Goal: Task Accomplishment & Management: Manage account settings

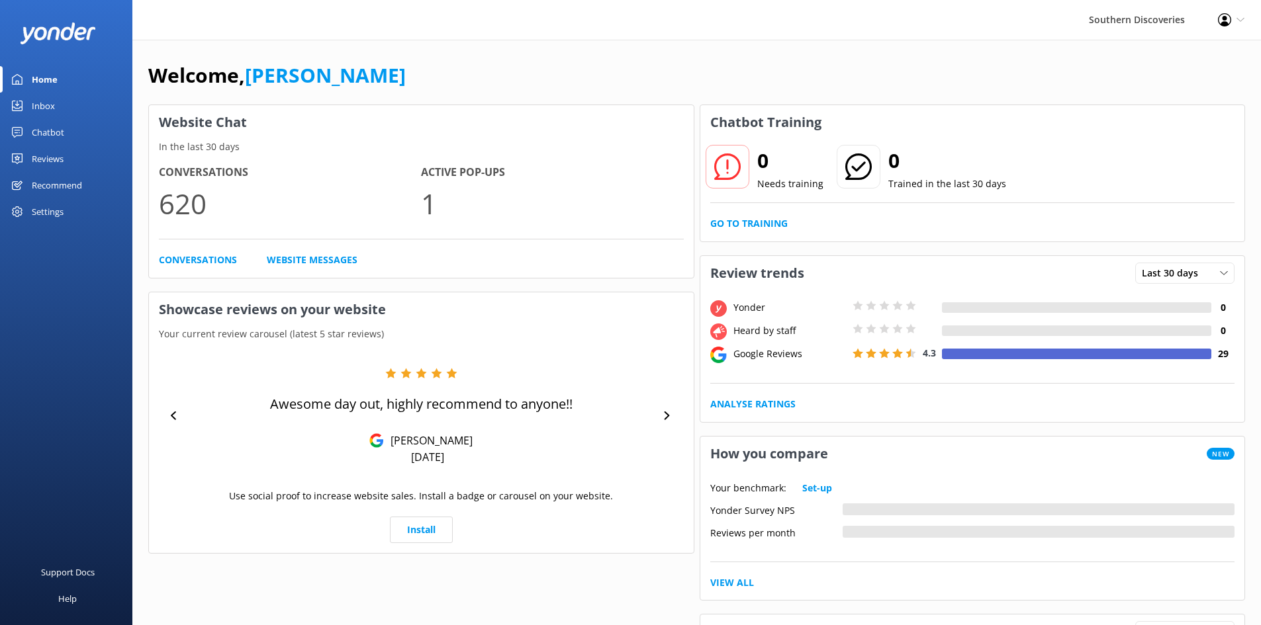
click at [52, 135] on div "Chatbot" at bounding box center [48, 132] width 32 height 26
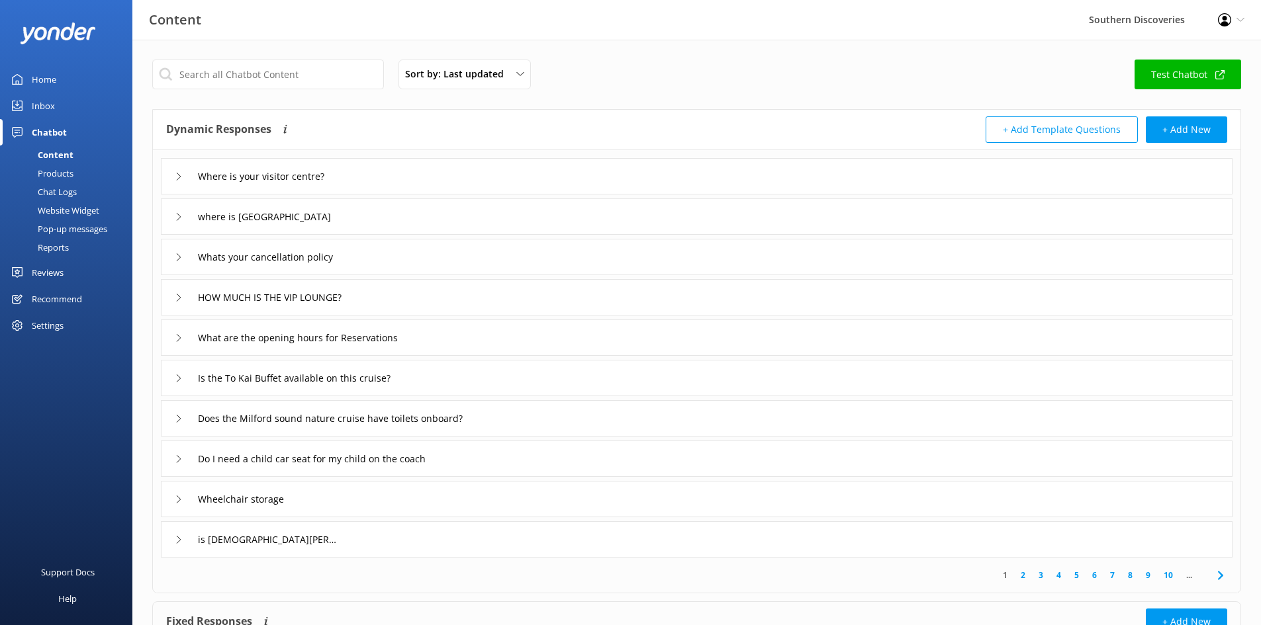
click at [62, 75] on link "Home" at bounding box center [66, 79] width 132 height 26
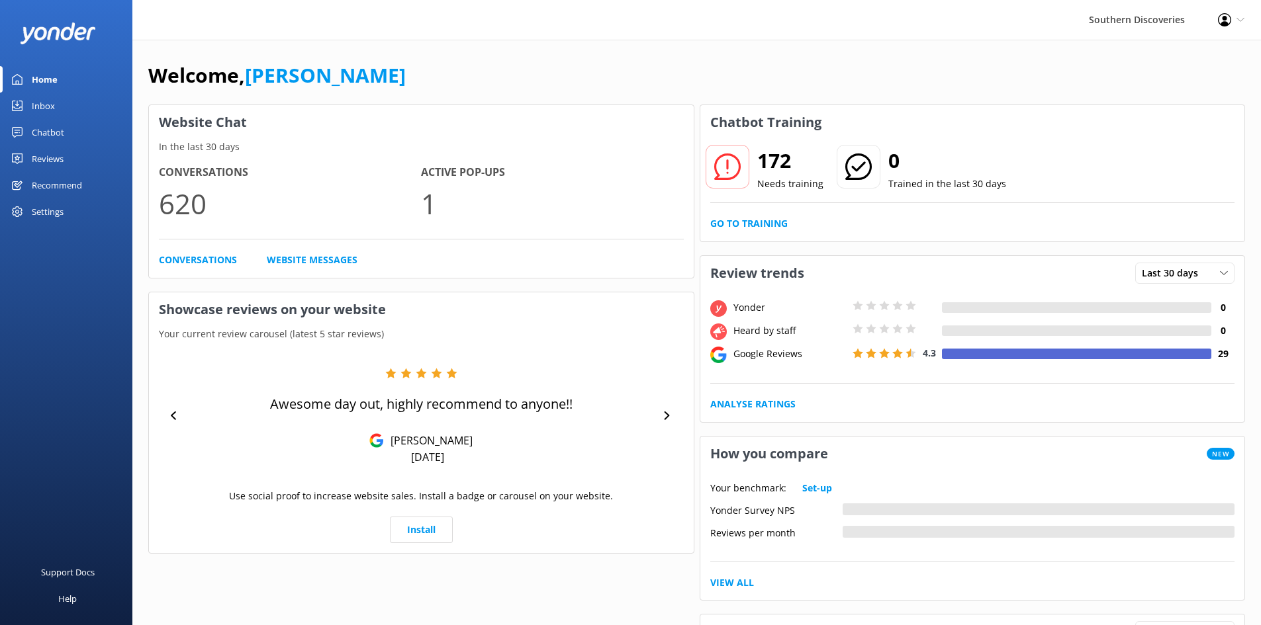
click at [34, 109] on div "Inbox" at bounding box center [43, 106] width 23 height 26
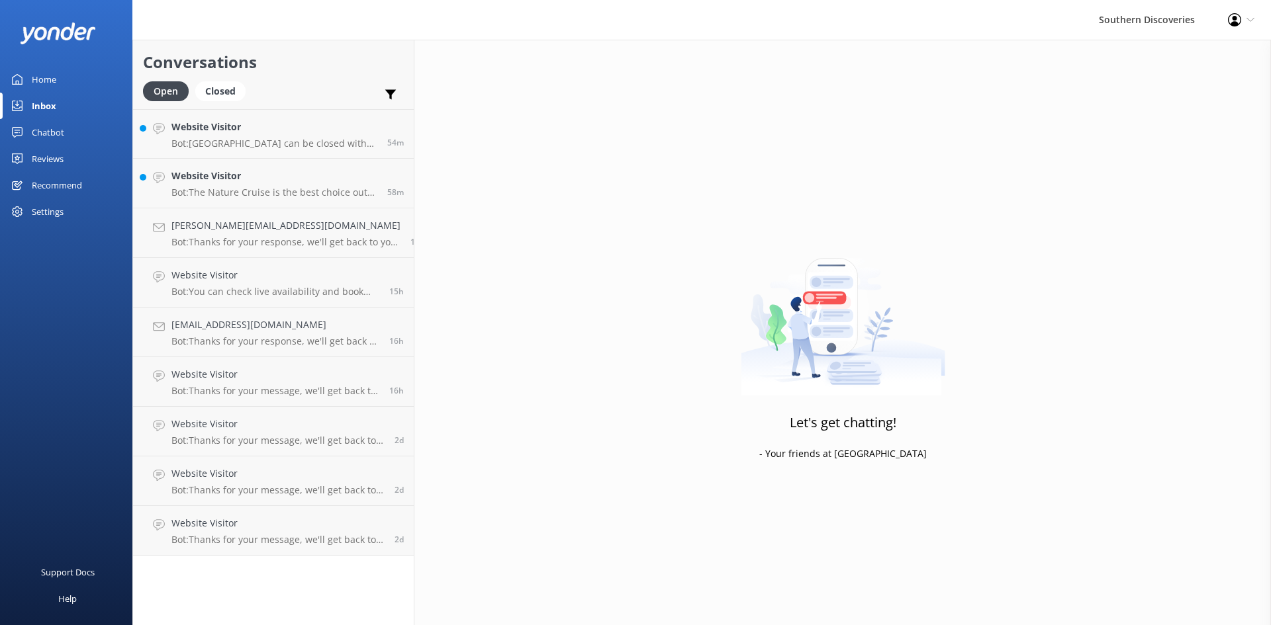
click at [36, 210] on div "Settings" at bounding box center [48, 212] width 32 height 26
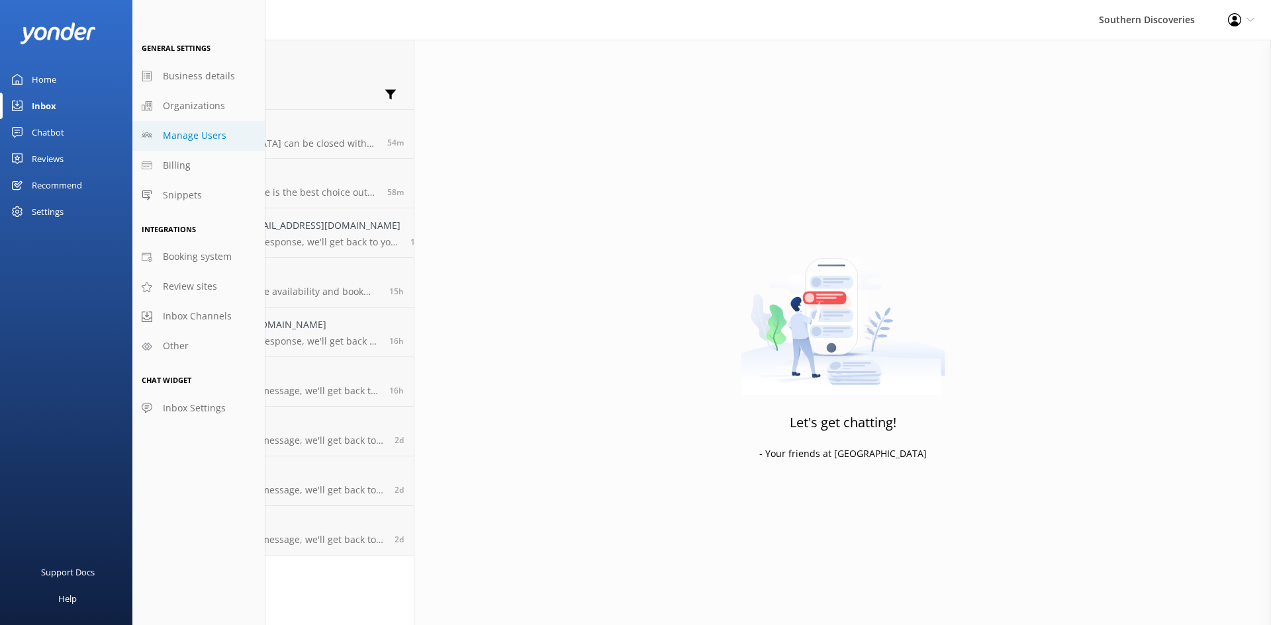
click at [212, 132] on span "Manage Users" at bounding box center [195, 135] width 64 height 15
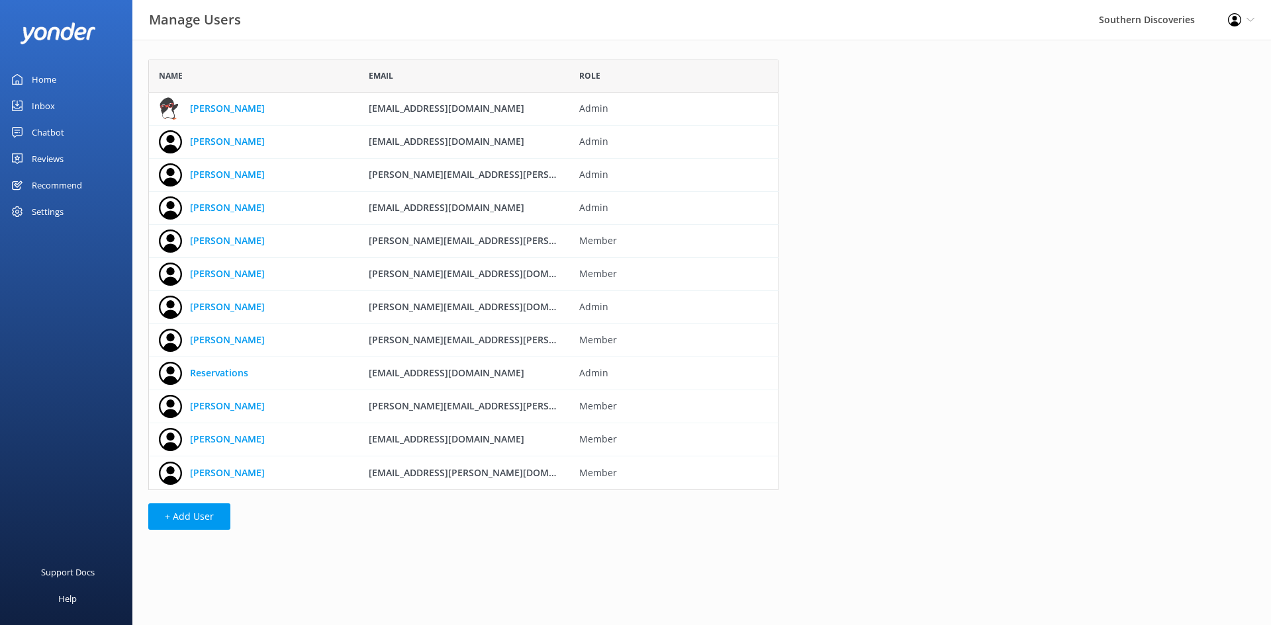
scroll to position [421, 620]
click at [190, 523] on button "+ Add User" at bounding box center [189, 517] width 82 height 26
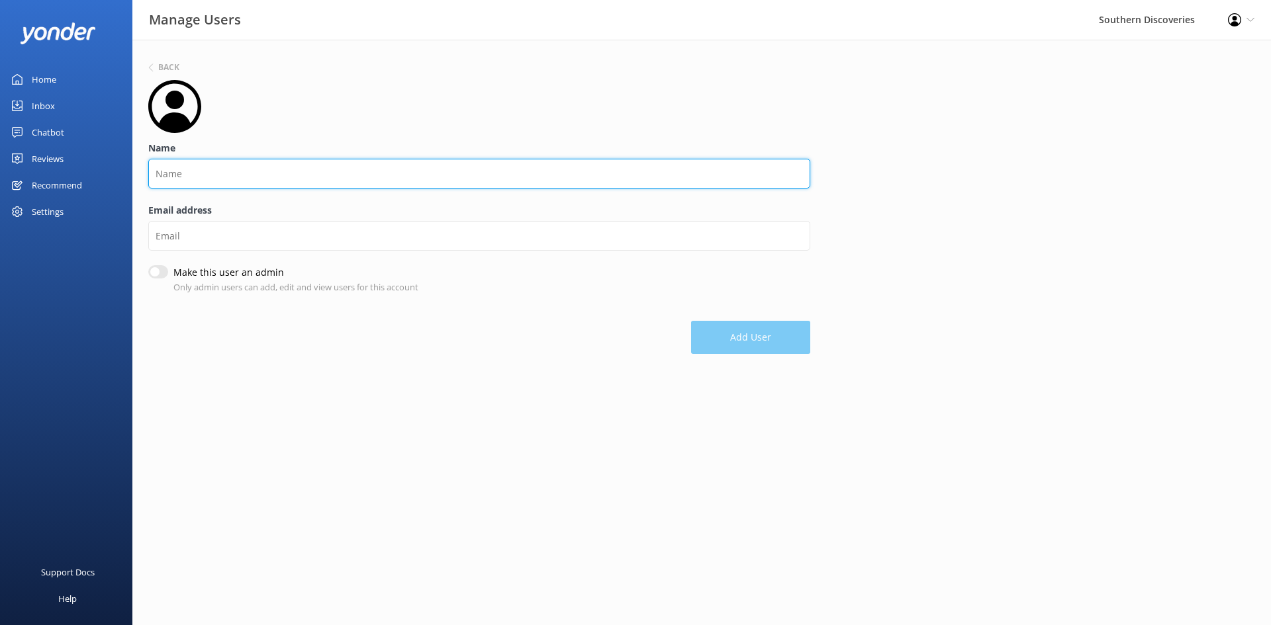
click at [218, 173] on input "Name" at bounding box center [479, 174] width 662 height 30
type input "[PERSON_NAME]"
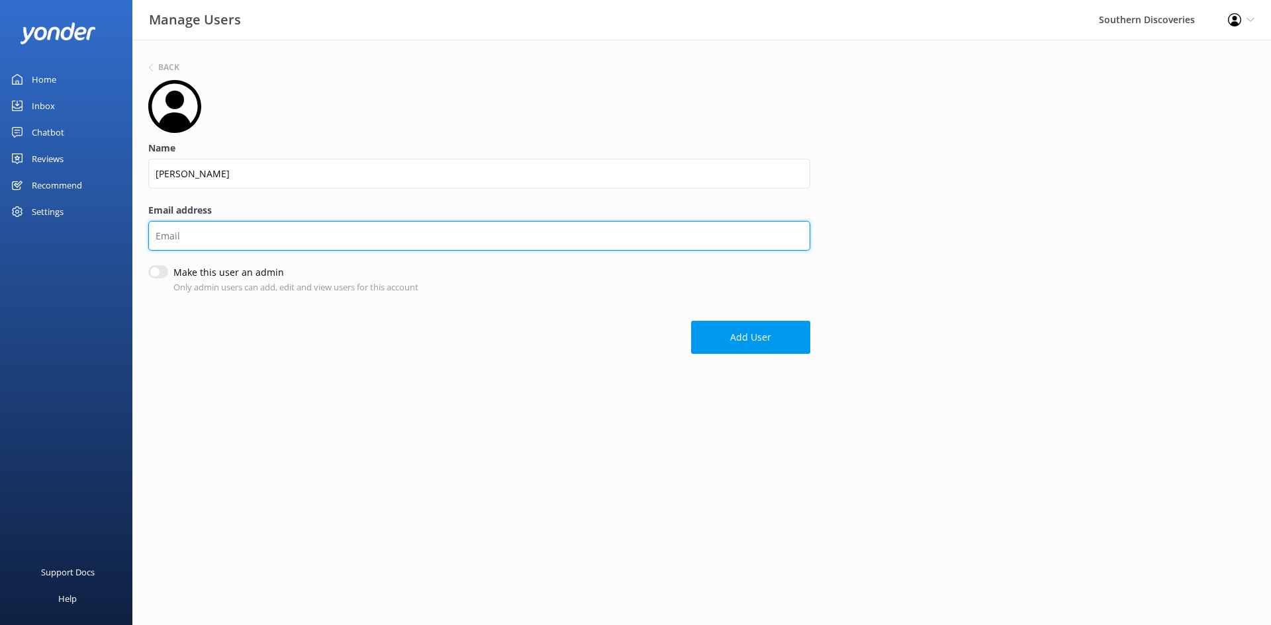
click at [223, 244] on input "Email address" at bounding box center [479, 236] width 662 height 30
drag, startPoint x: 215, startPoint y: 238, endPoint x: 90, endPoint y: 273, distance: 129.7
click at [93, 273] on div "Manage Users Southern Discoveries Profile Settings Logout Home Inbox Chatbot Co…" at bounding box center [635, 211] width 1271 height 342
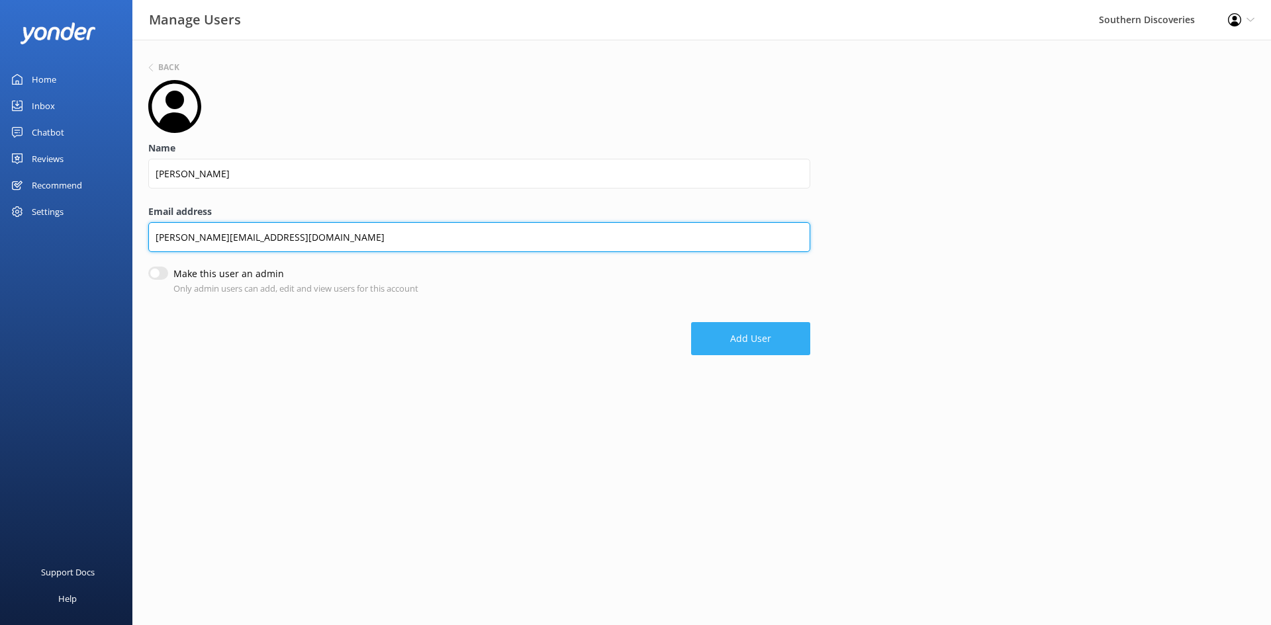
type input "[PERSON_NAME][EMAIL_ADDRESS][DOMAIN_NAME]"
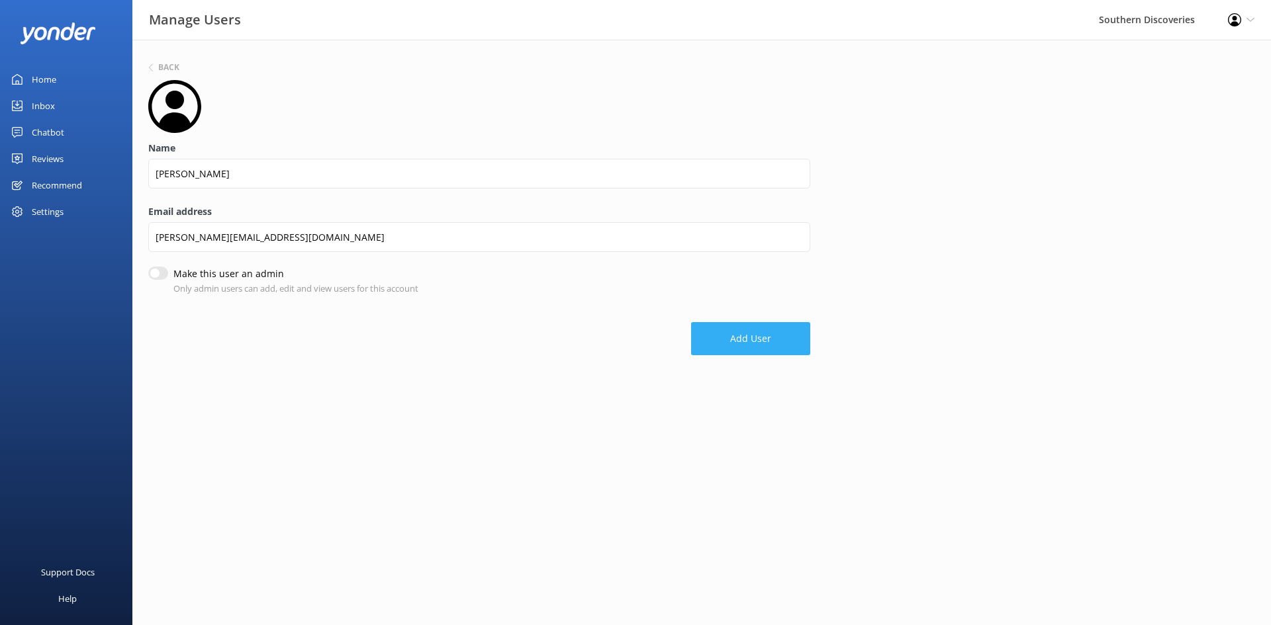
click at [753, 341] on button "Add User" at bounding box center [750, 338] width 119 height 33
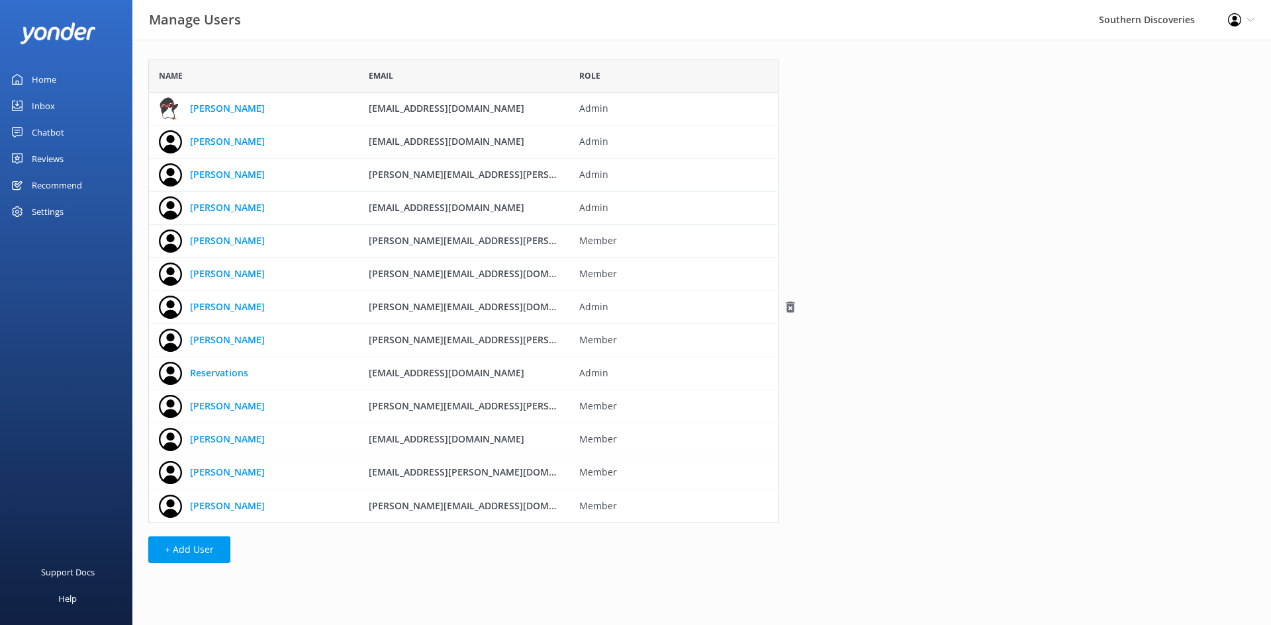
scroll to position [454, 620]
drag, startPoint x: 791, startPoint y: 505, endPoint x: 767, endPoint y: 508, distance: 24.1
click at [791, 505] on use "grid" at bounding box center [790, 506] width 9 height 11
click at [185, 549] on button "+ Add User" at bounding box center [189, 550] width 82 height 26
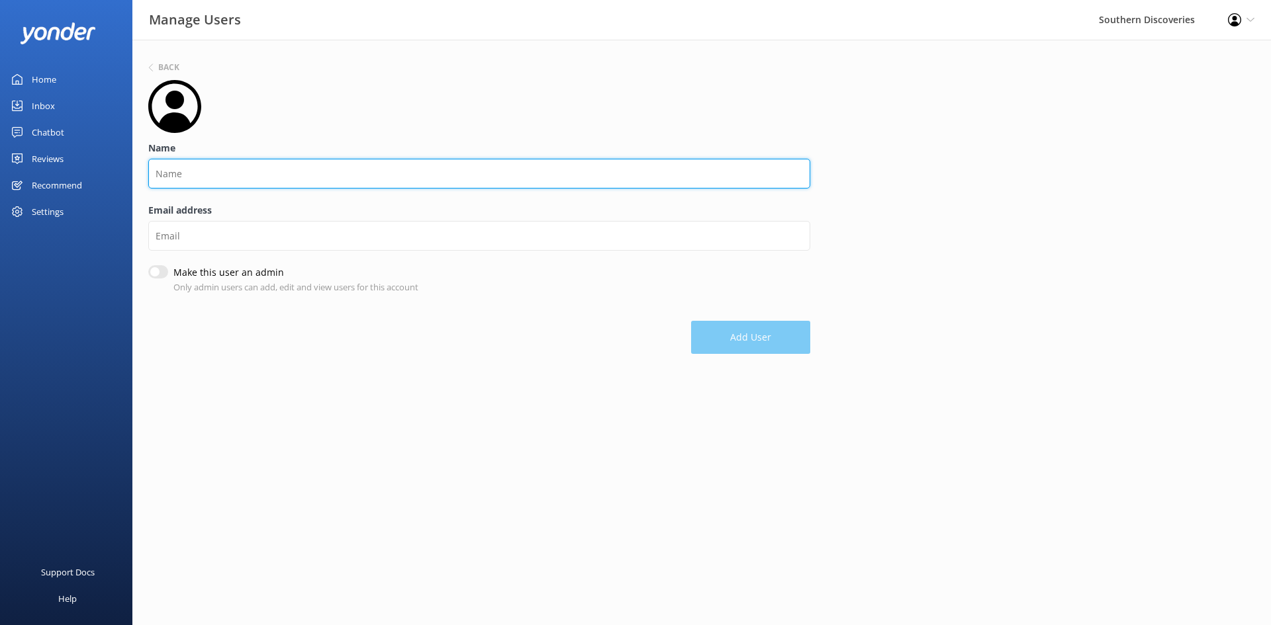
click at [206, 185] on input "Name" at bounding box center [479, 174] width 662 height 30
type input "[PERSON_NAME]"
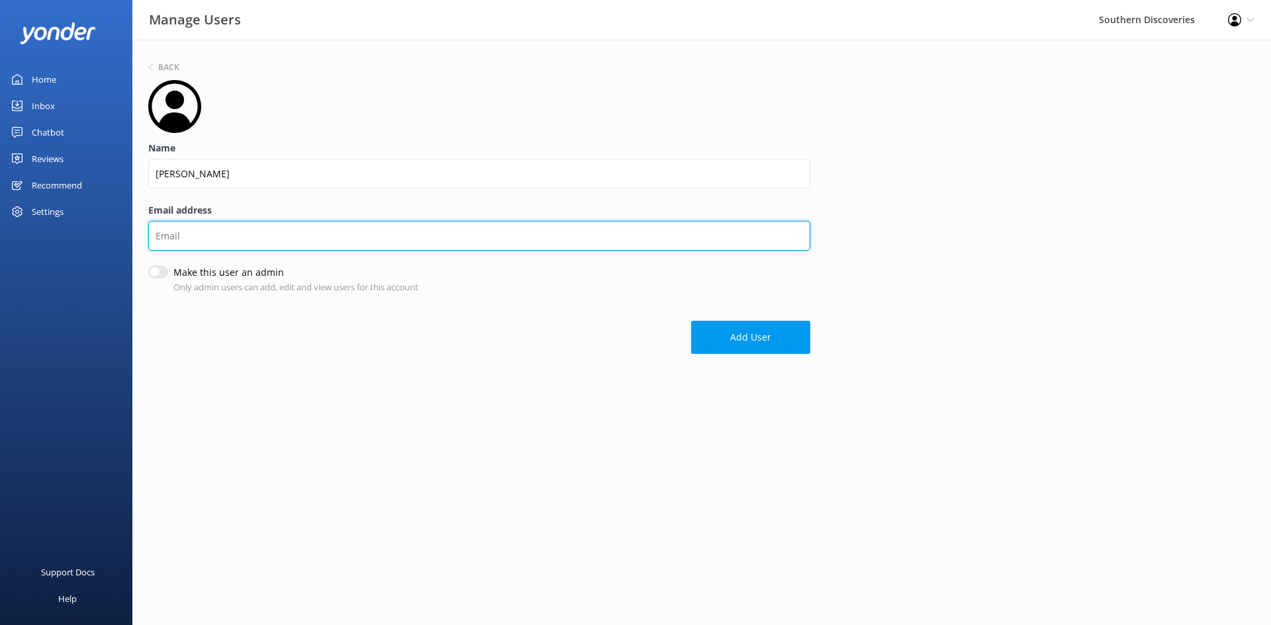
click at [251, 231] on input "Email address" at bounding box center [479, 236] width 662 height 30
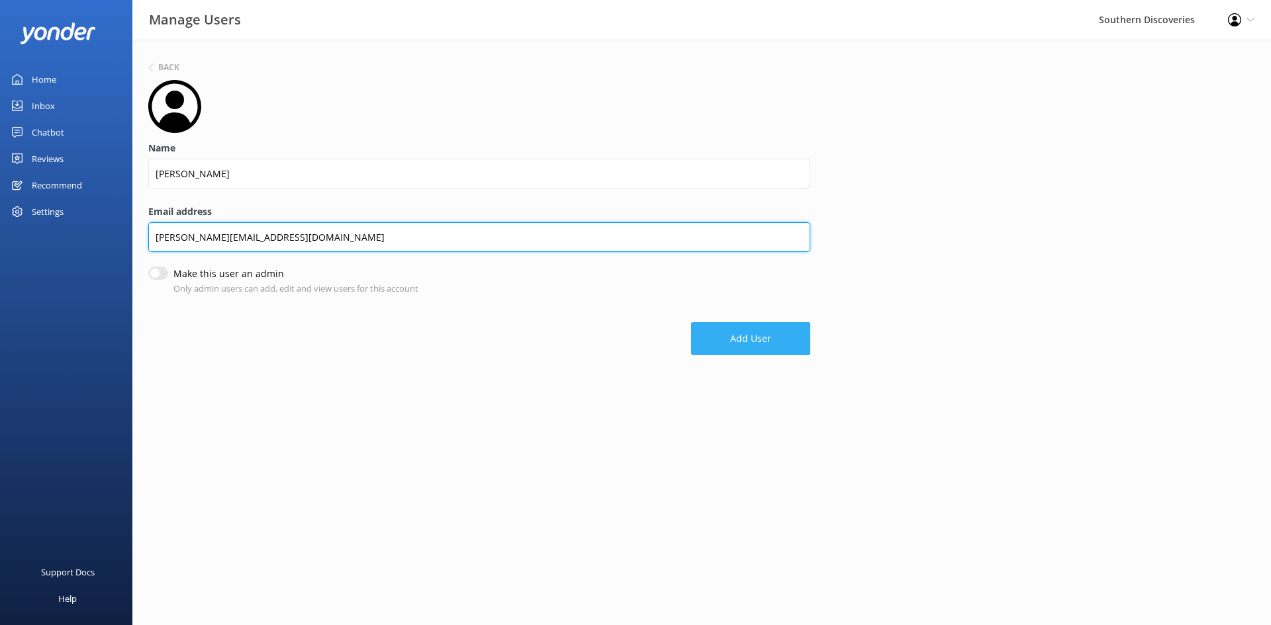
type input "[PERSON_NAME][EMAIL_ADDRESS][DOMAIN_NAME]"
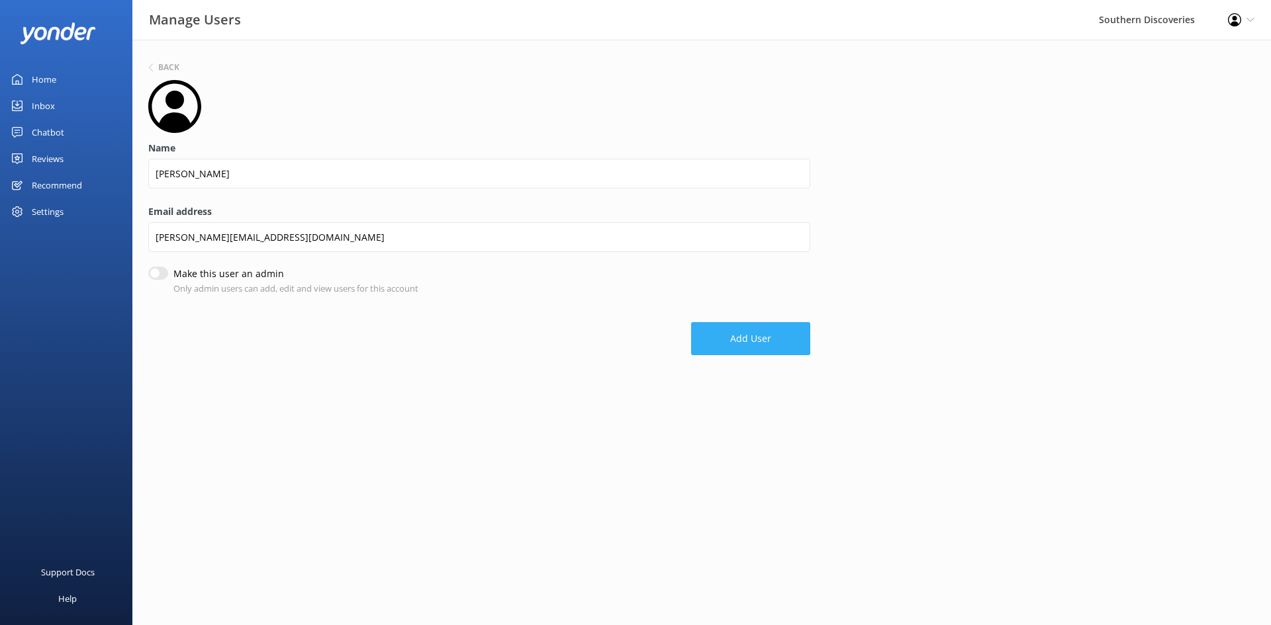
click at [758, 339] on button "Add User" at bounding box center [750, 338] width 119 height 33
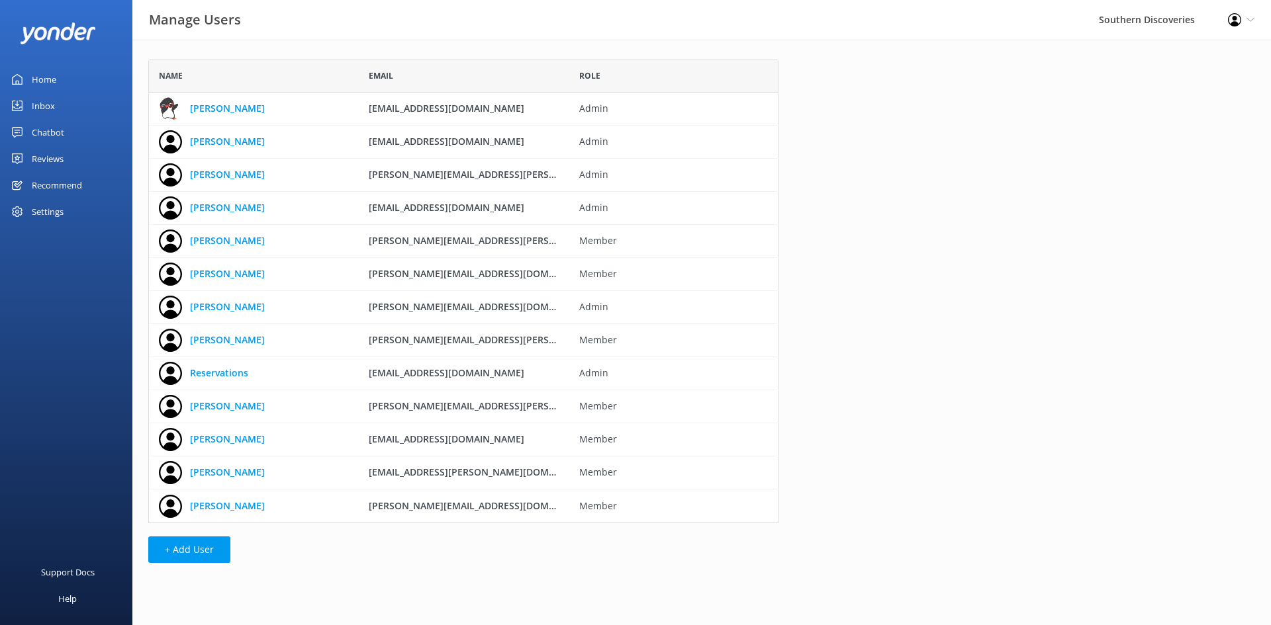
scroll to position [454, 620]
drag, startPoint x: 183, startPoint y: 545, endPoint x: 229, endPoint y: 519, distance: 52.5
click at [183, 545] on button "+ Add User" at bounding box center [189, 550] width 82 height 26
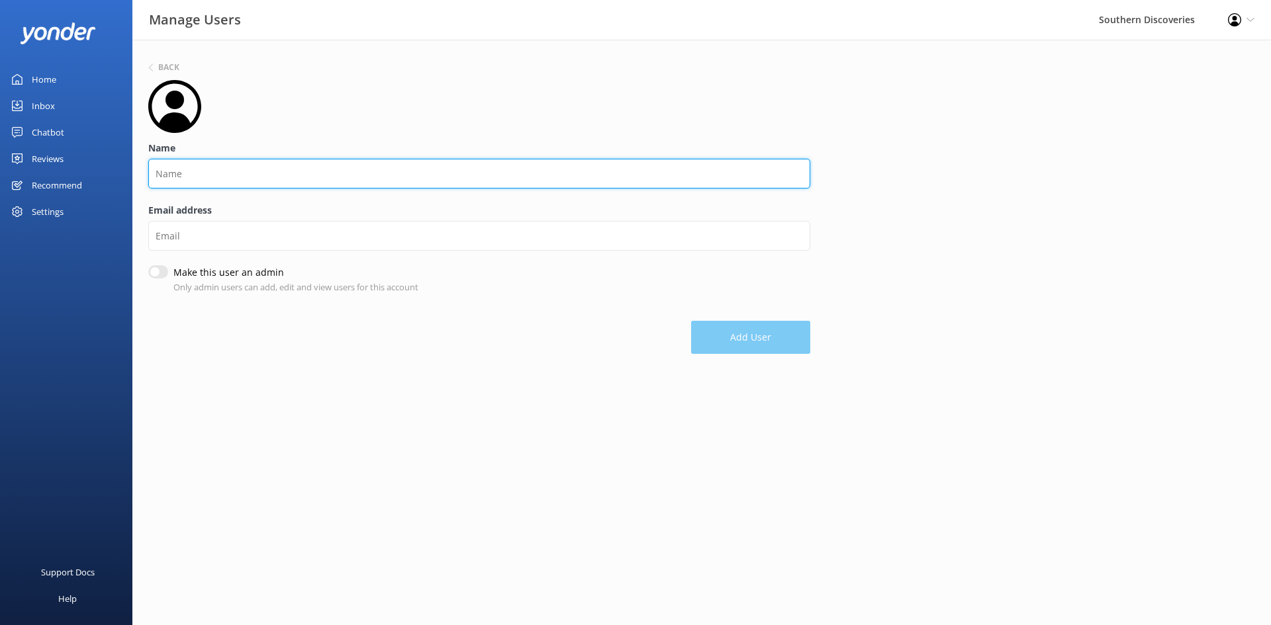
click at [222, 181] on input "Name" at bounding box center [479, 174] width 662 height 30
type input "J"
type input "j"
type input "J"
type input "j"
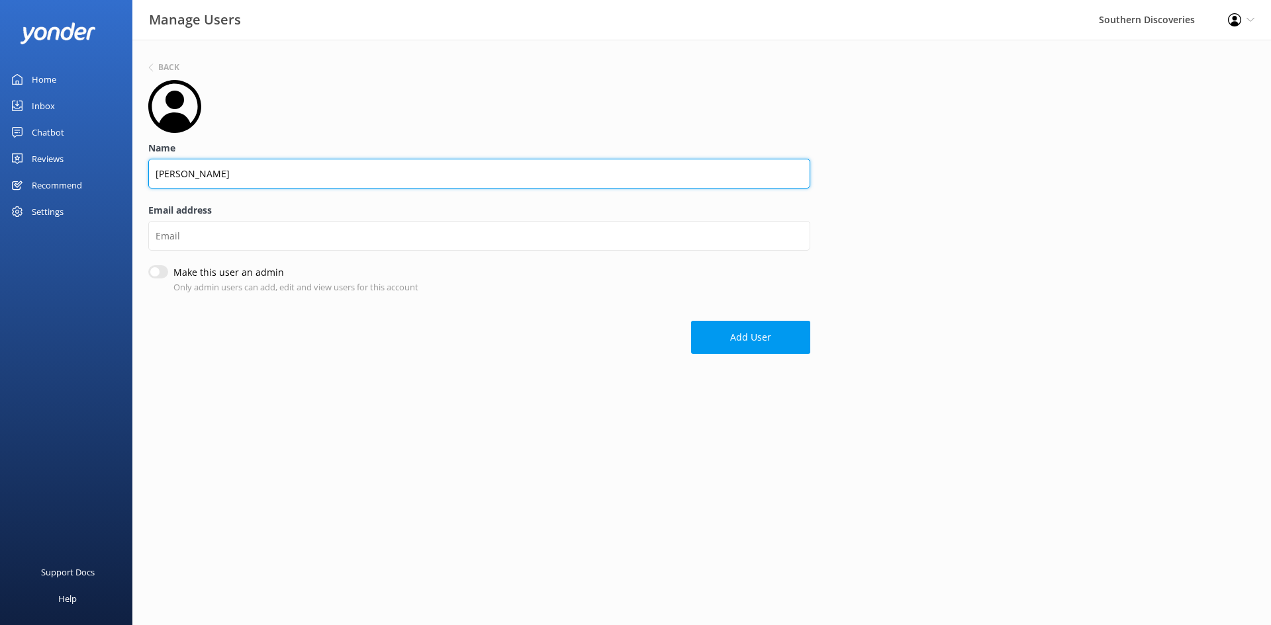
type input "[PERSON_NAME]"
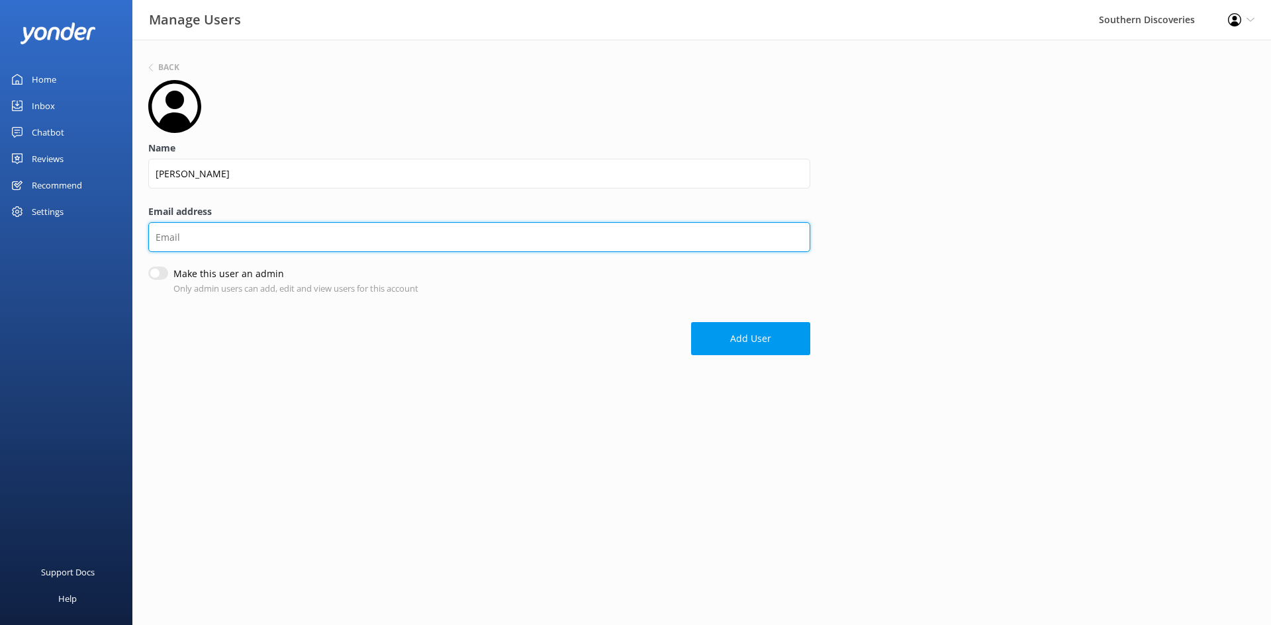
drag, startPoint x: 243, startPoint y: 224, endPoint x: 240, endPoint y: 232, distance: 8.4
click at [243, 224] on input "Email address" at bounding box center [479, 237] width 662 height 30
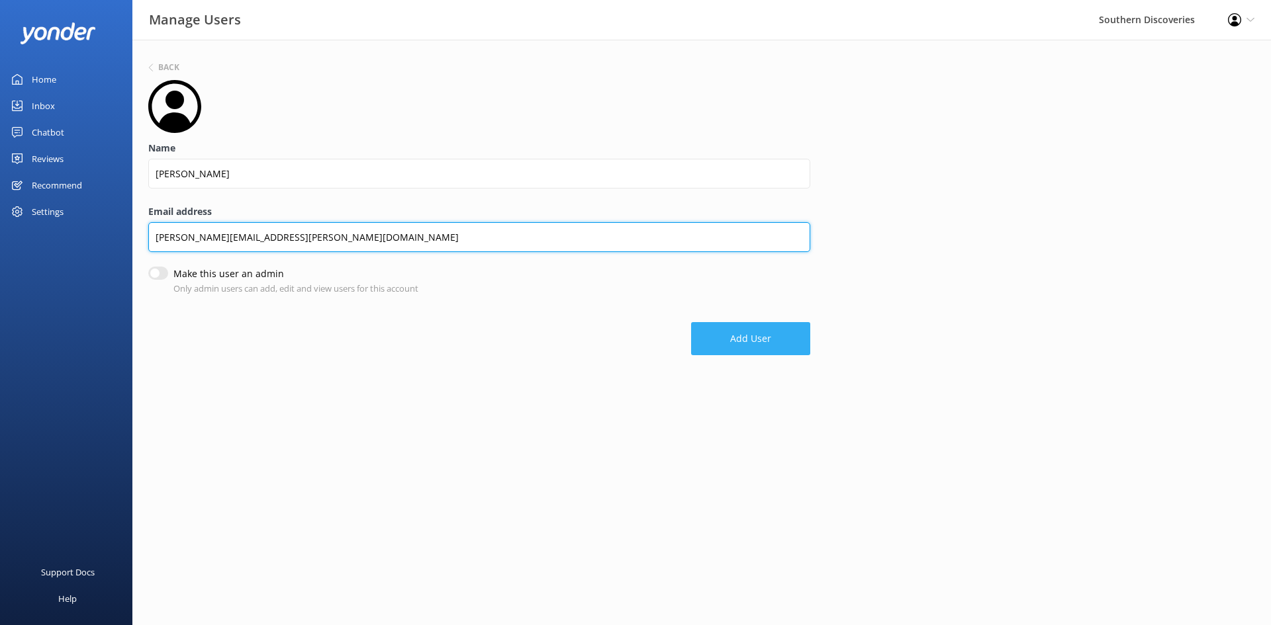
type input "[PERSON_NAME][EMAIL_ADDRESS][PERSON_NAME][DOMAIN_NAME]"
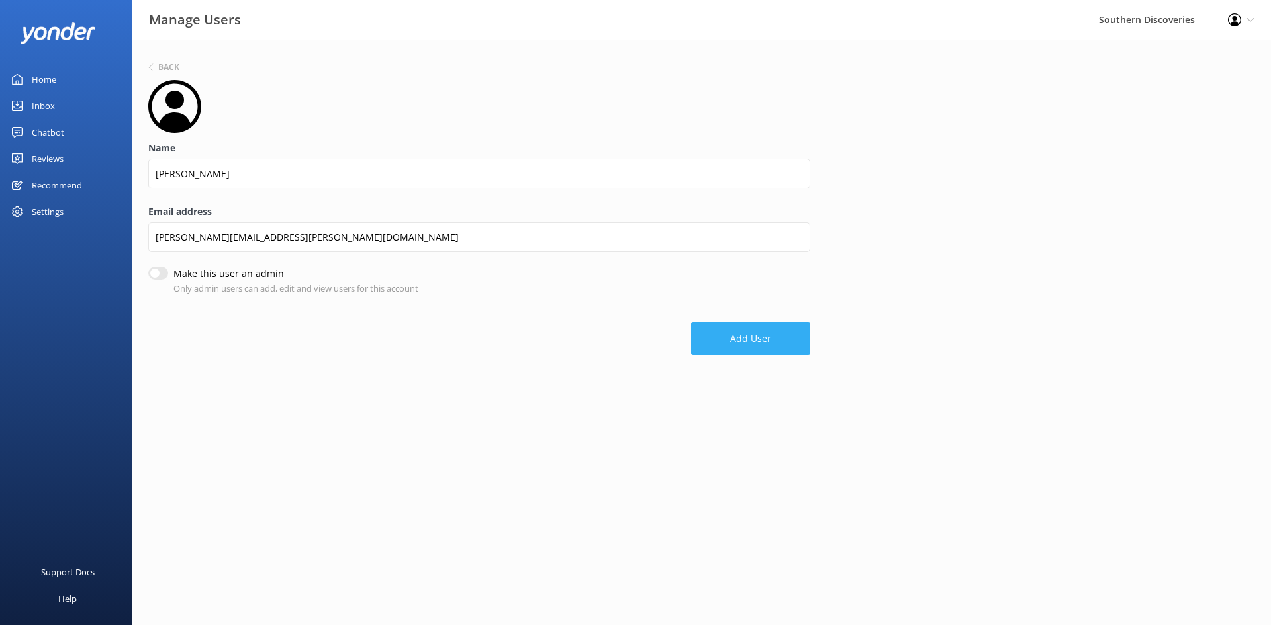
click at [731, 337] on button "Add User" at bounding box center [750, 338] width 119 height 33
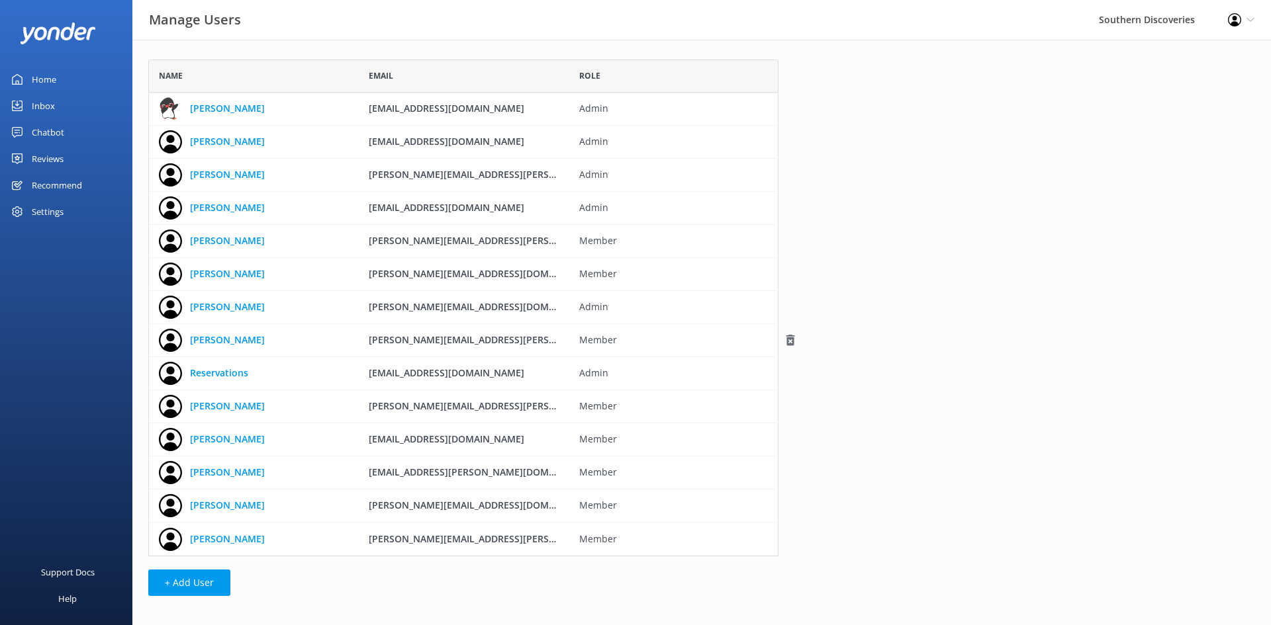
scroll to position [487, 620]
click at [54, 106] on div "Inbox" at bounding box center [43, 106] width 23 height 26
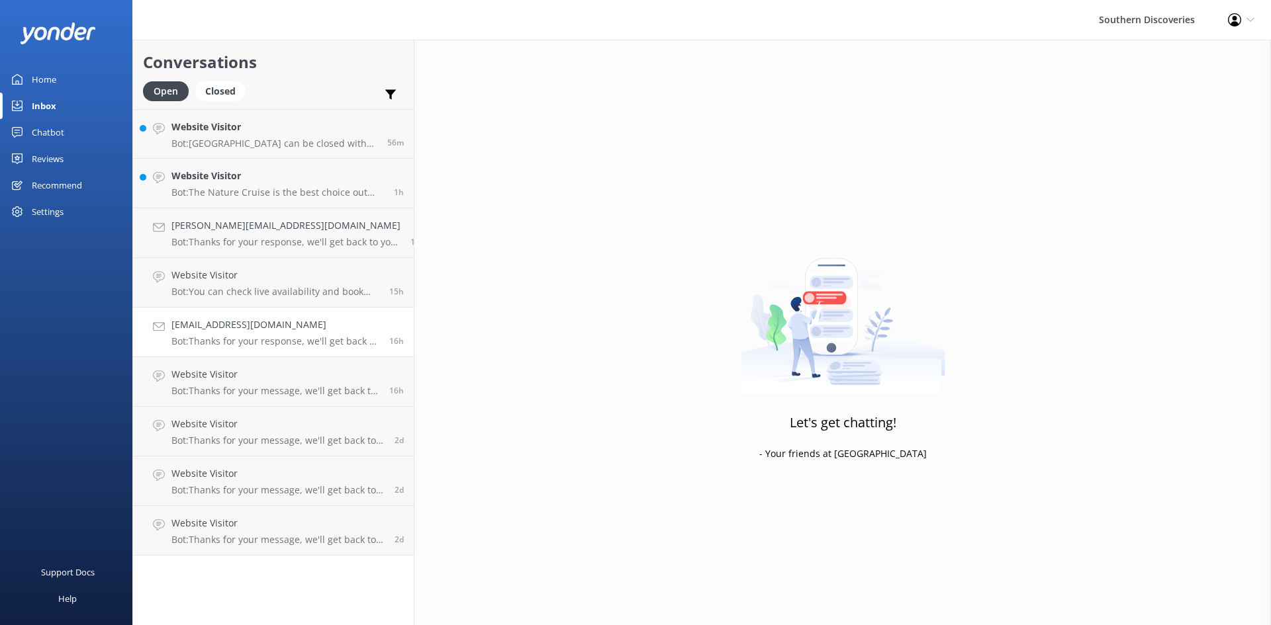
click at [263, 328] on h4 "[EMAIL_ADDRESS][DOMAIN_NAME]" at bounding box center [275, 325] width 208 height 15
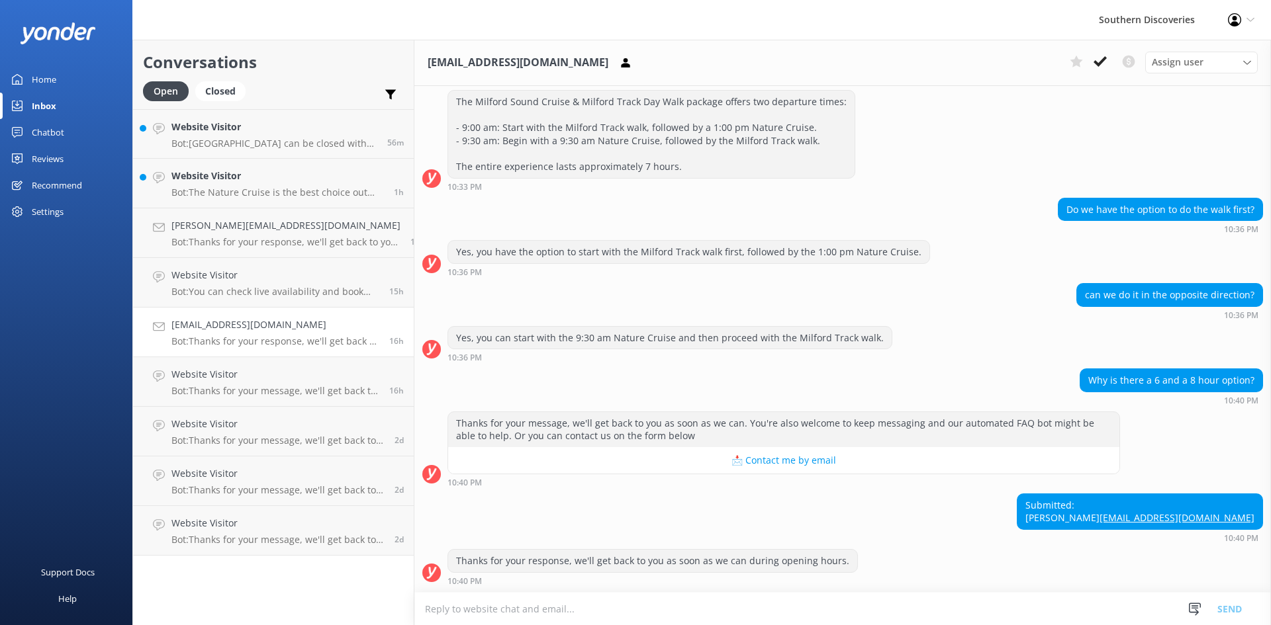
scroll to position [171, 0]
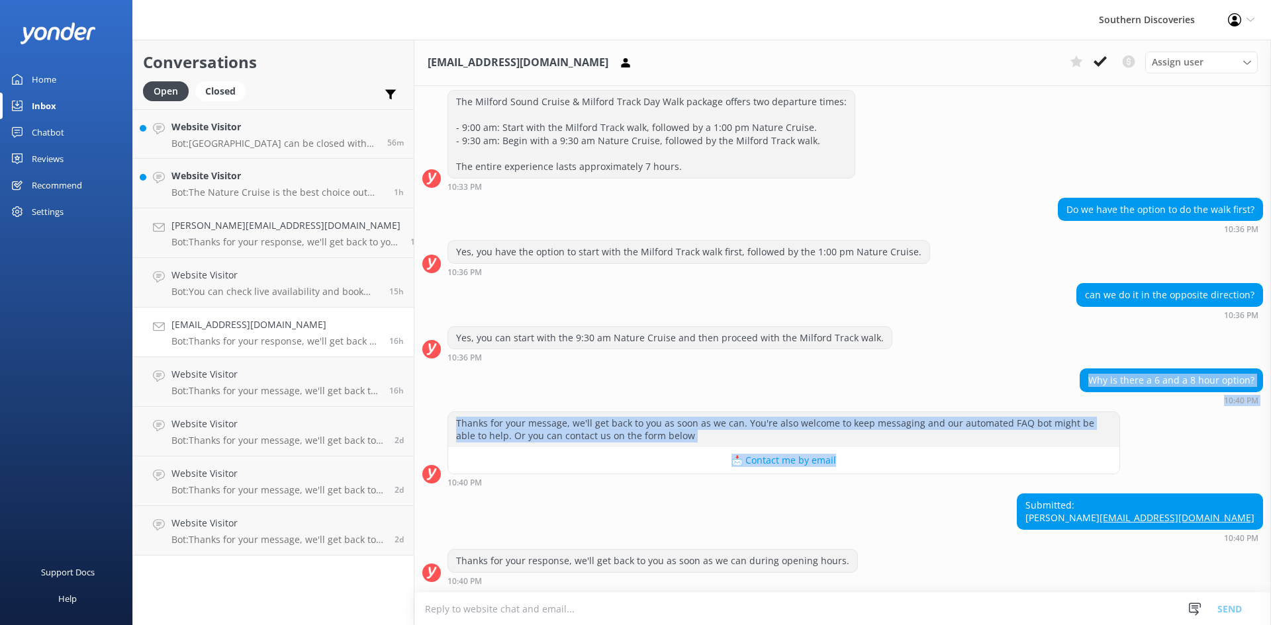
drag, startPoint x: 1048, startPoint y: 351, endPoint x: 1134, endPoint y: 437, distance: 122.1
click at [1133, 436] on div "[DATE] [PERSON_NAME]👋 I am Tama the Tawaki! Here to answer all your questions. …" at bounding box center [842, 260] width 856 height 664
click at [1145, 443] on div "Thanks for your message, we'll get back to you as soon as we can. You're also w…" at bounding box center [842, 449] width 856 height 75
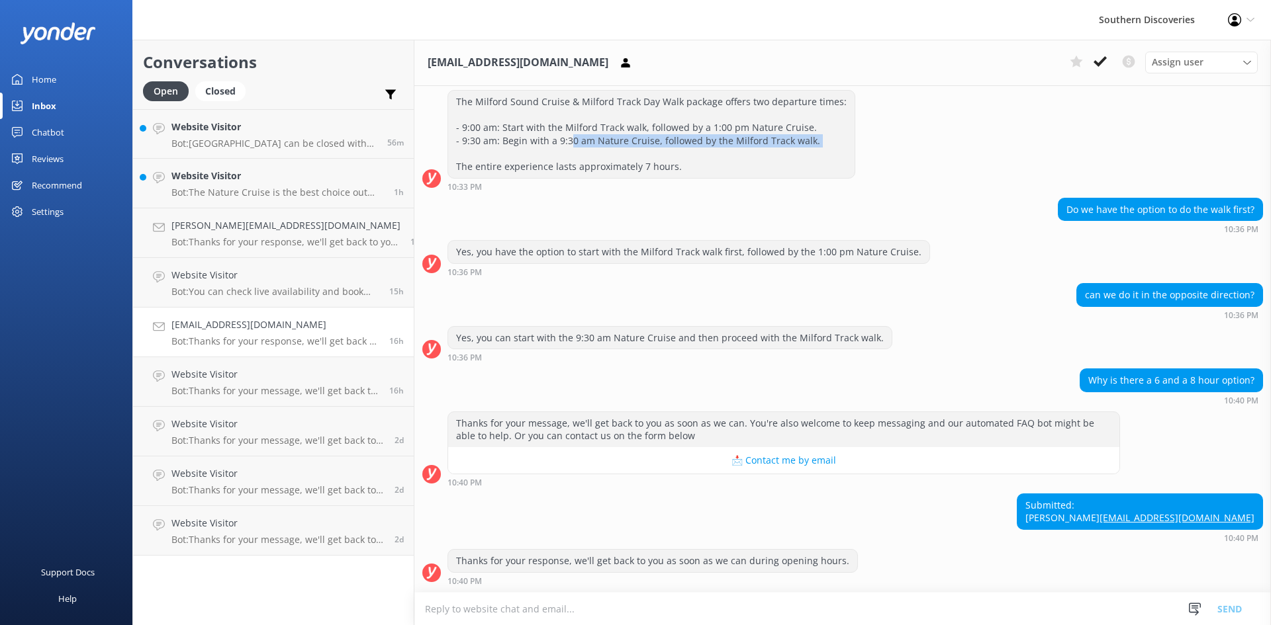
drag, startPoint x: 549, startPoint y: 131, endPoint x: 808, endPoint y: 142, distance: 259.0
click at [808, 142] on div "The Milford Sound Cruise & Milford Track Day Walk package offers two departure …" at bounding box center [651, 134] width 406 height 87
click at [874, 206] on div "Do we have the option to do the walk first? 10:36 PM" at bounding box center [842, 216] width 856 height 36
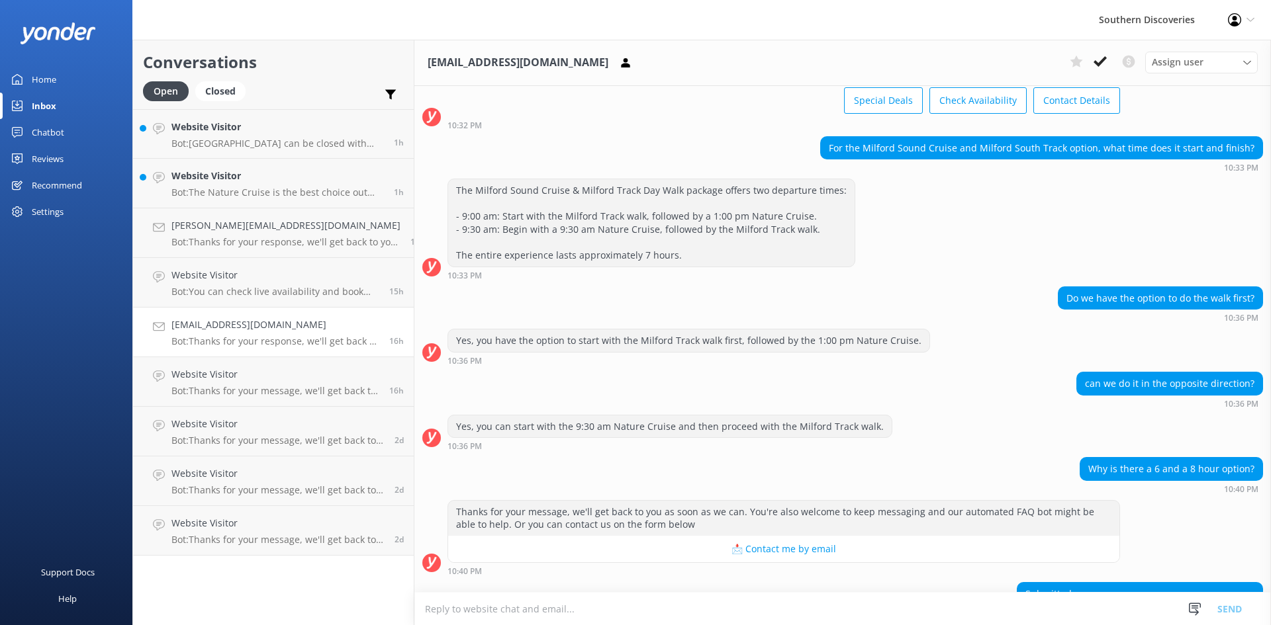
scroll to position [0, 0]
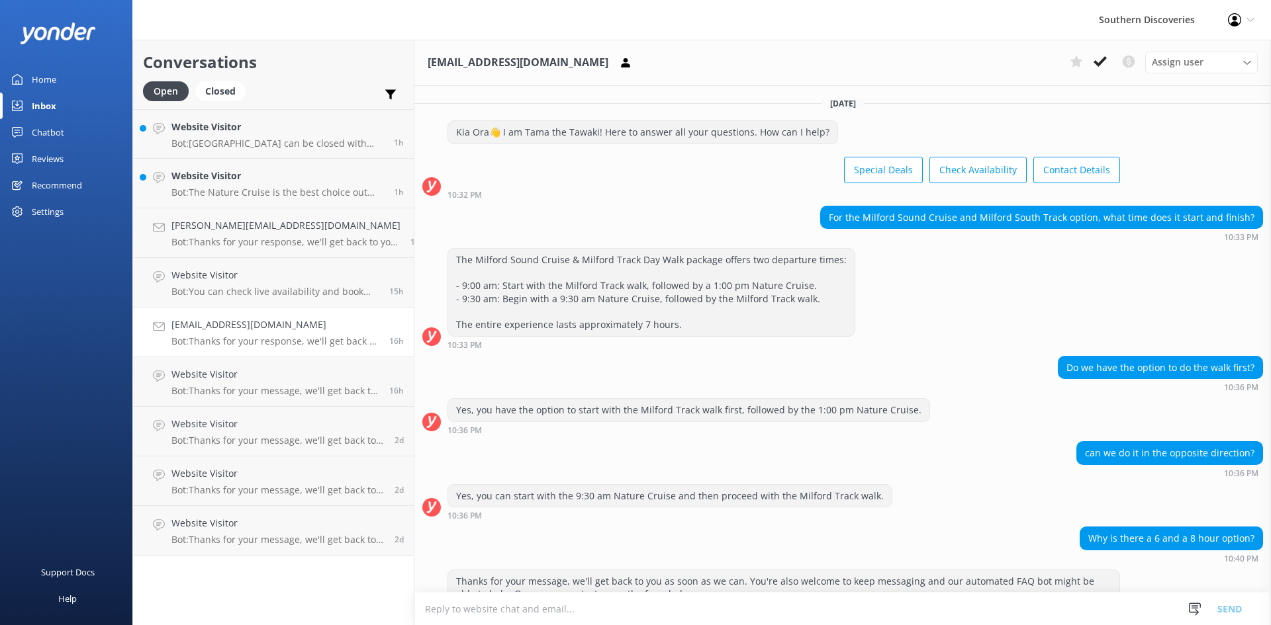
click at [252, 336] on p "Bot: Thanks for your response, we'll get back to you as soon as we can during o…" at bounding box center [275, 342] width 208 height 12
click at [861, 325] on div "The Milford Sound Cruise & Milford Track Day Walk package offers two departure …" at bounding box center [842, 298] width 856 height 101
click at [1202, 64] on div "Assign user" at bounding box center [1201, 62] width 106 height 15
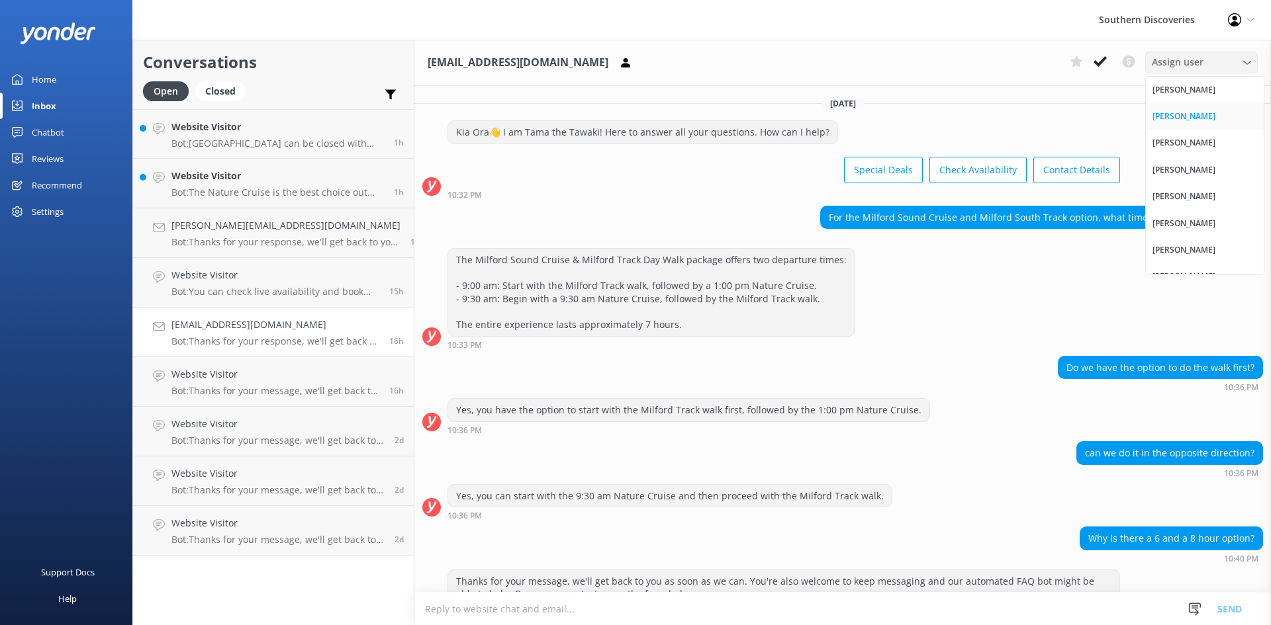
click at [1195, 112] on div "[PERSON_NAME]" at bounding box center [1183, 116] width 63 height 13
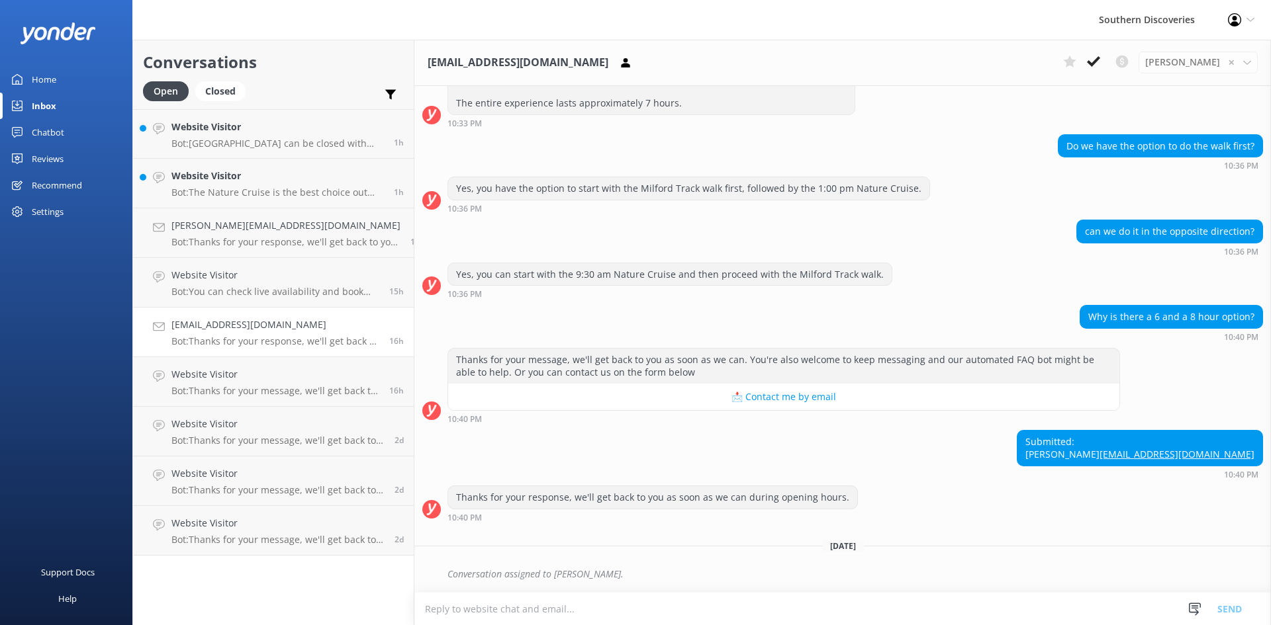
scroll to position [234, 0]
drag, startPoint x: 224, startPoint y: 126, endPoint x: 266, endPoint y: 132, distance: 42.8
click at [224, 126] on h4 "Website Visitor" at bounding box center [277, 127] width 212 height 15
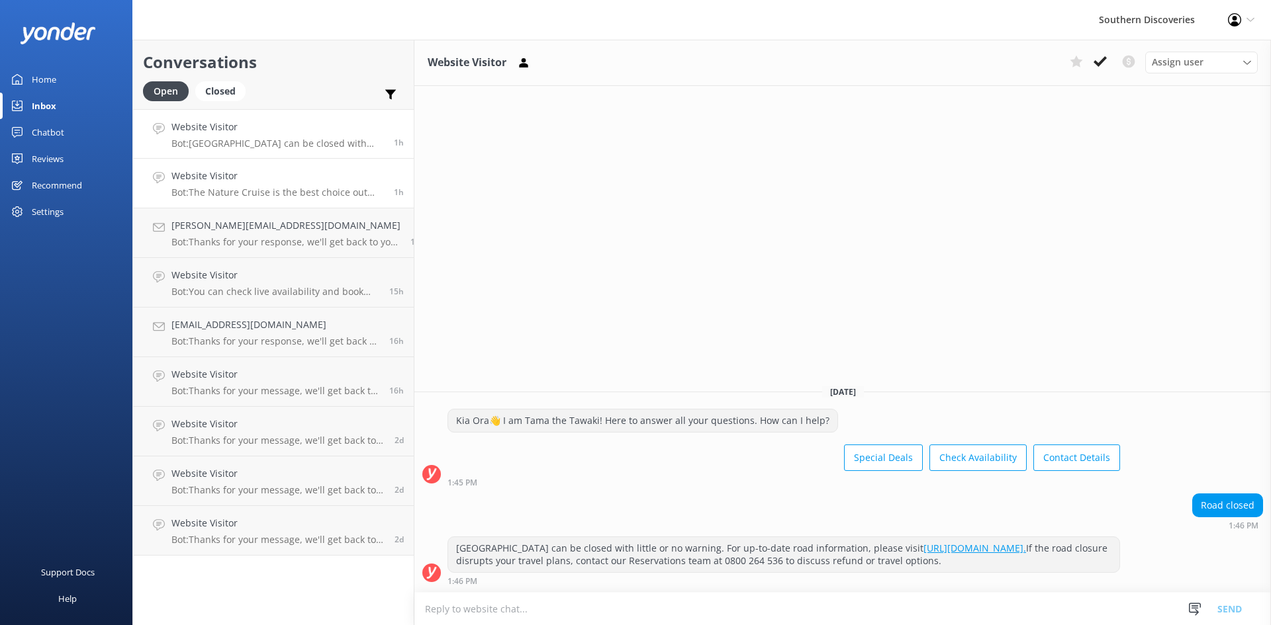
click at [242, 177] on h4 "Website Visitor" at bounding box center [277, 176] width 212 height 15
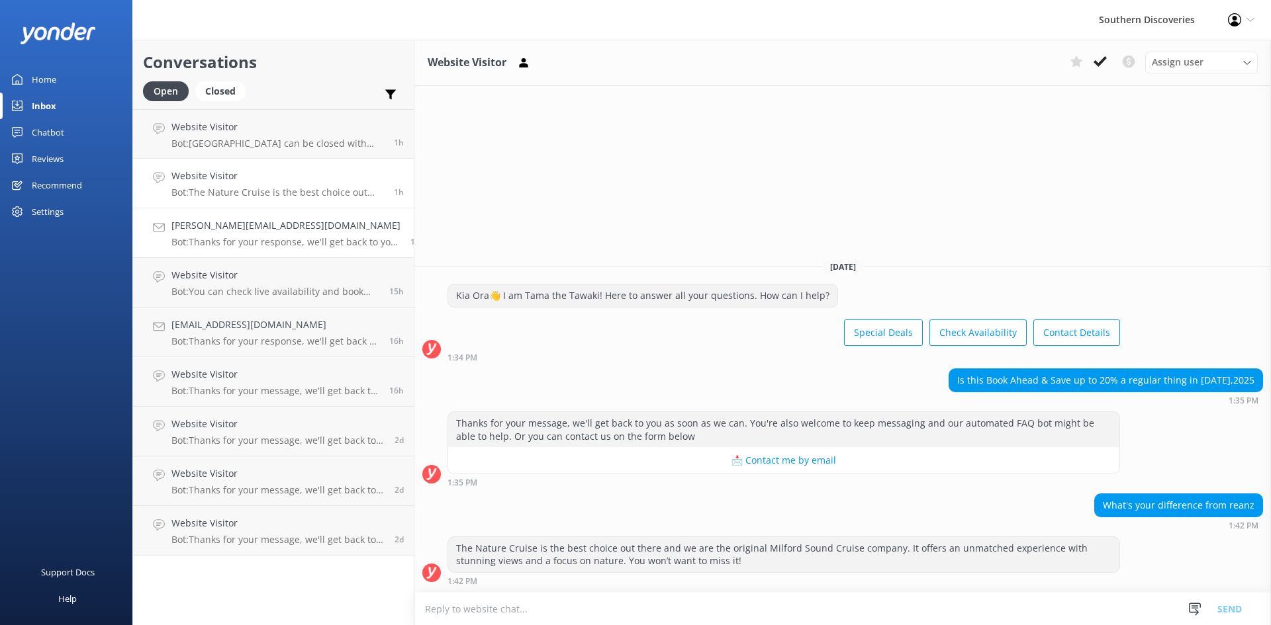
click at [236, 236] on p "Bot: Thanks for your response, we'll get back to you as soon as we can during o…" at bounding box center [285, 242] width 229 height 12
